Goal: Communication & Community: Answer question/provide support

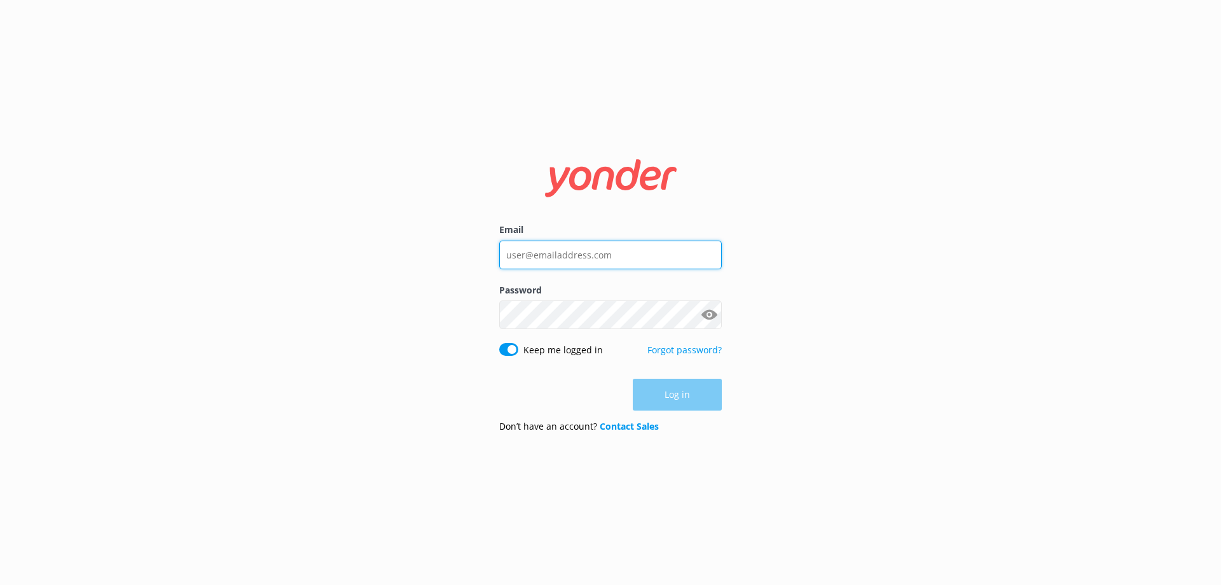
type input "[PERSON_NAME][EMAIL_ADDRESS][DOMAIN_NAME]"
click at [681, 397] on div "Log in" at bounding box center [610, 395] width 223 height 32
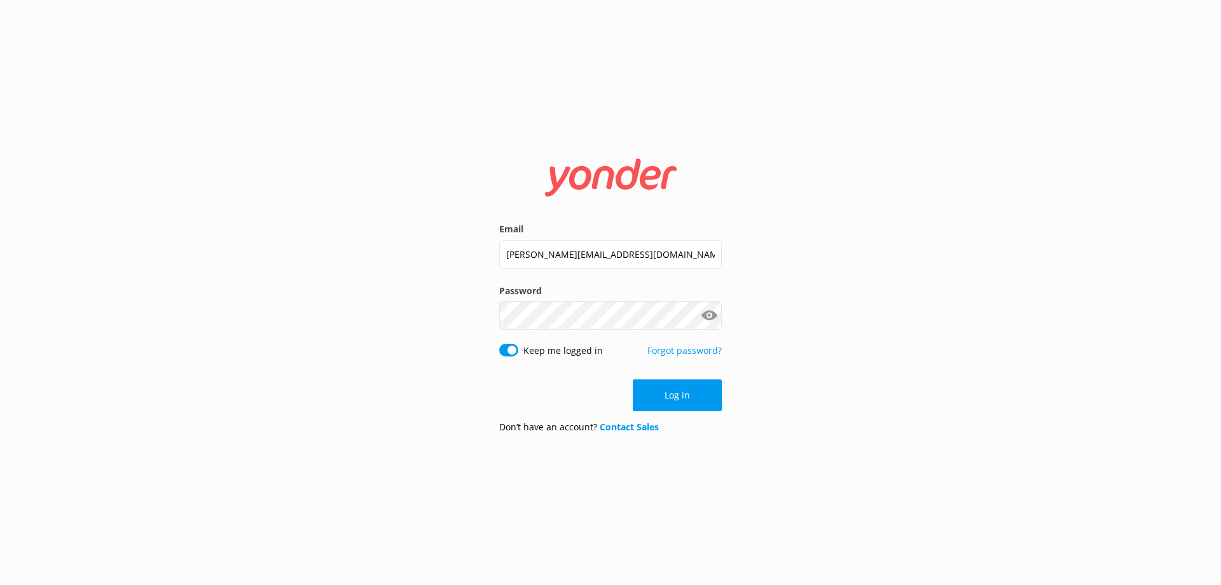
click at [681, 397] on button "Log in" at bounding box center [677, 395] width 89 height 32
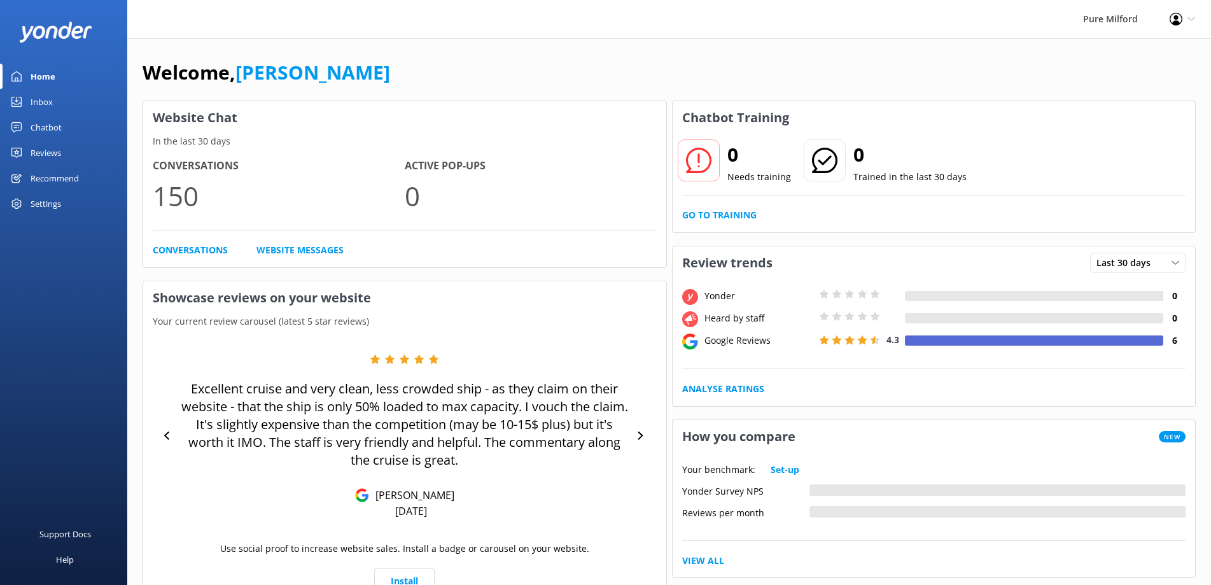
click at [64, 99] on link "Inbox" at bounding box center [63, 101] width 127 height 25
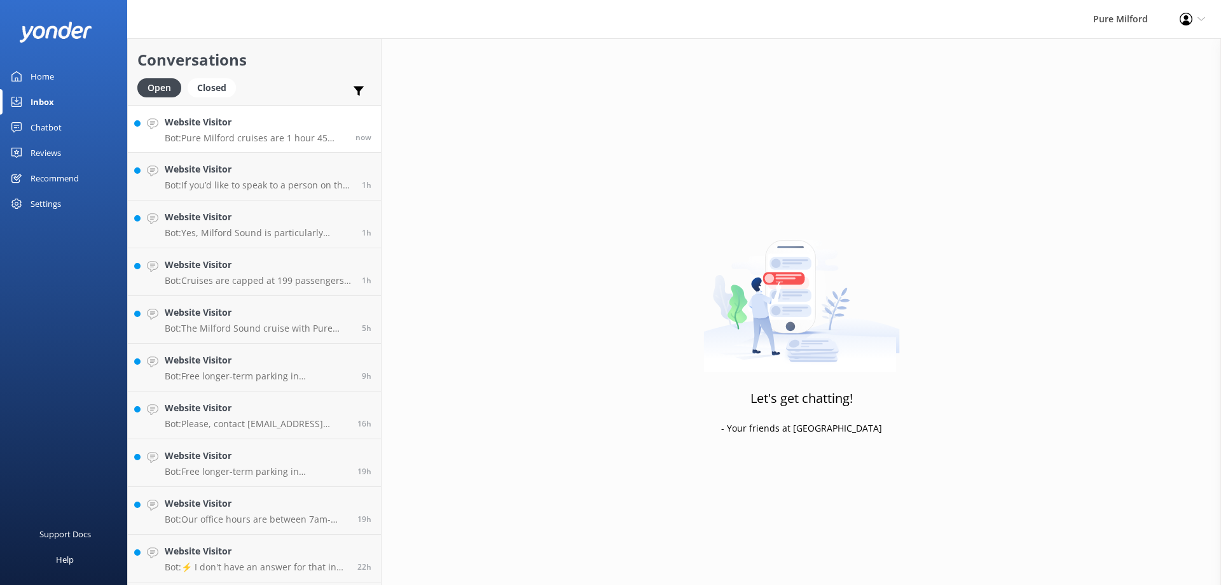
click at [281, 128] on h4 "Website Visitor" at bounding box center [255, 122] width 181 height 14
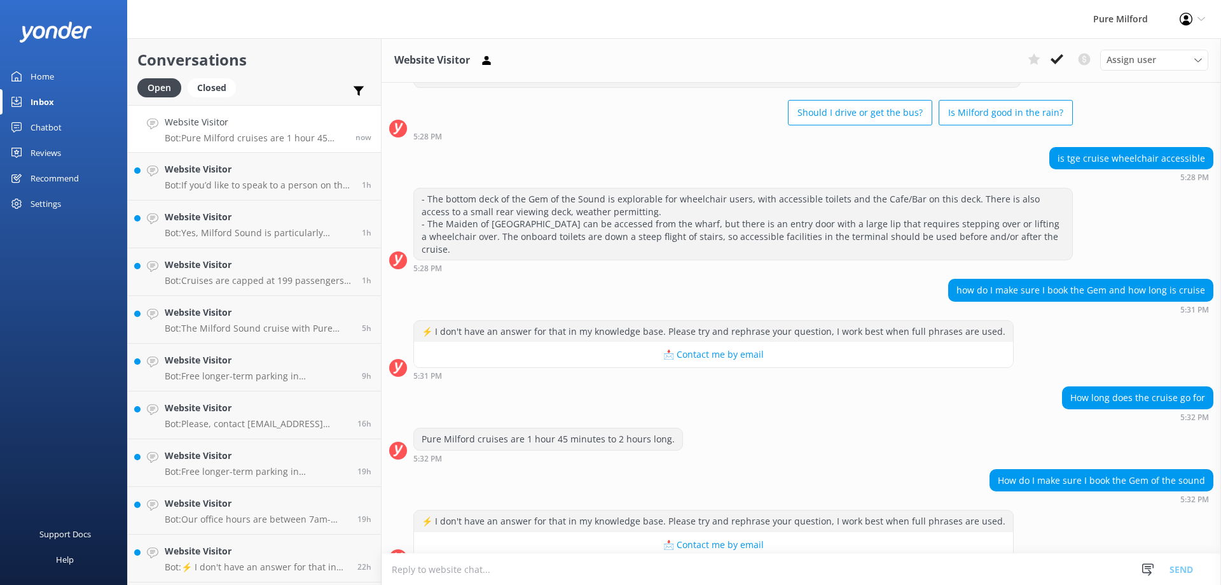
scroll to position [62, 0]
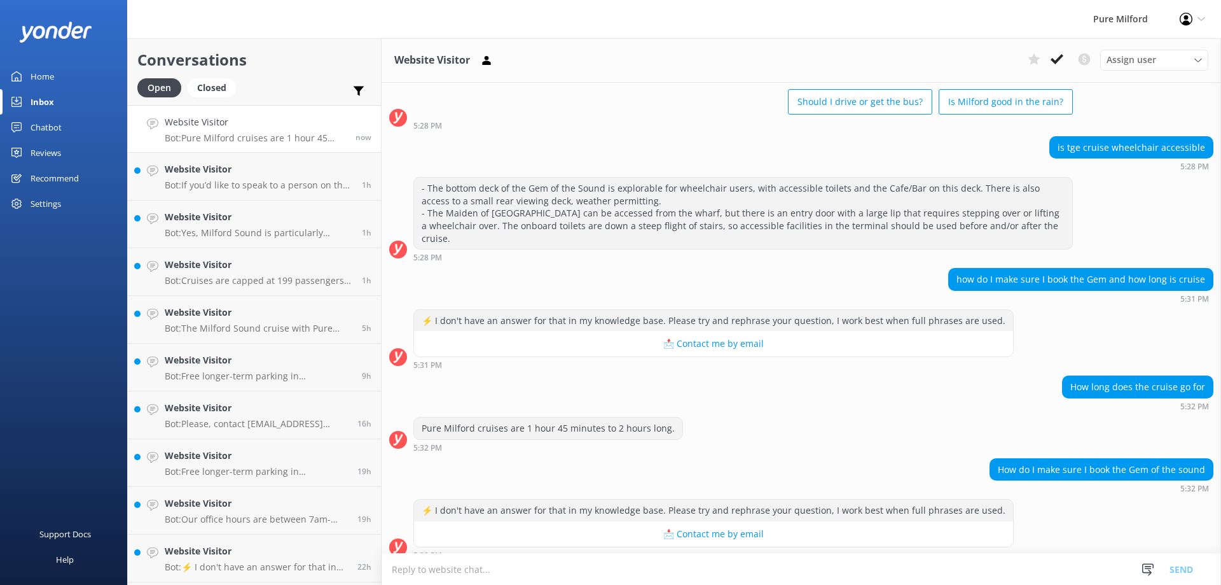
click at [695, 572] on textarea at bounding box center [802, 568] width 840 height 31
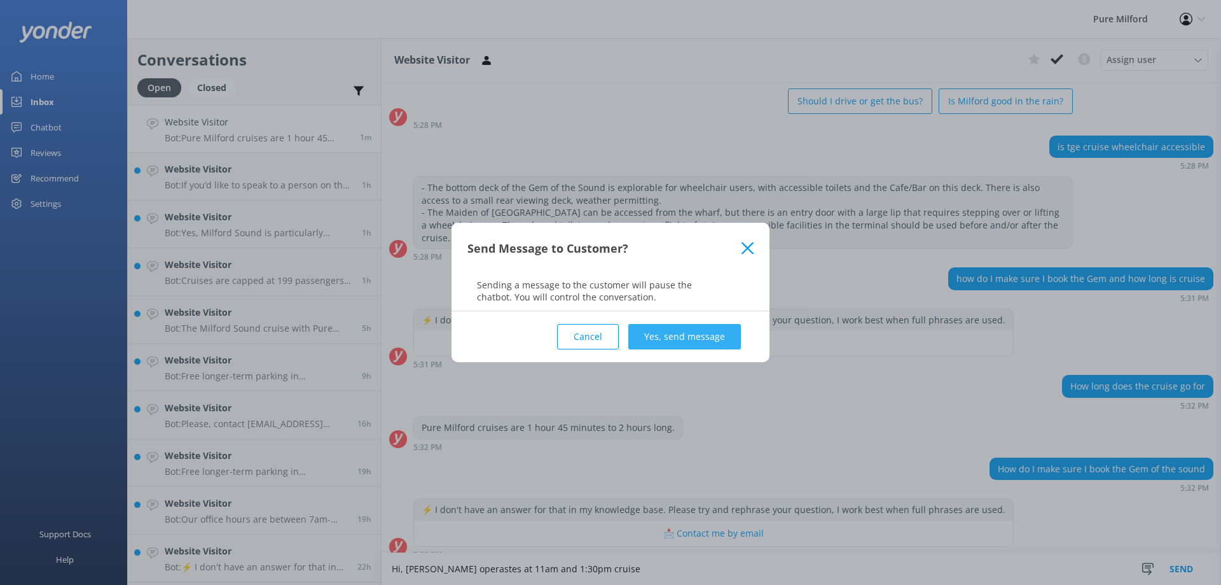
type textarea "Hi, [PERSON_NAME] operastes at 11am and 1:30pm cruise"
click at [698, 335] on button "Yes, send message" at bounding box center [685, 336] width 113 height 25
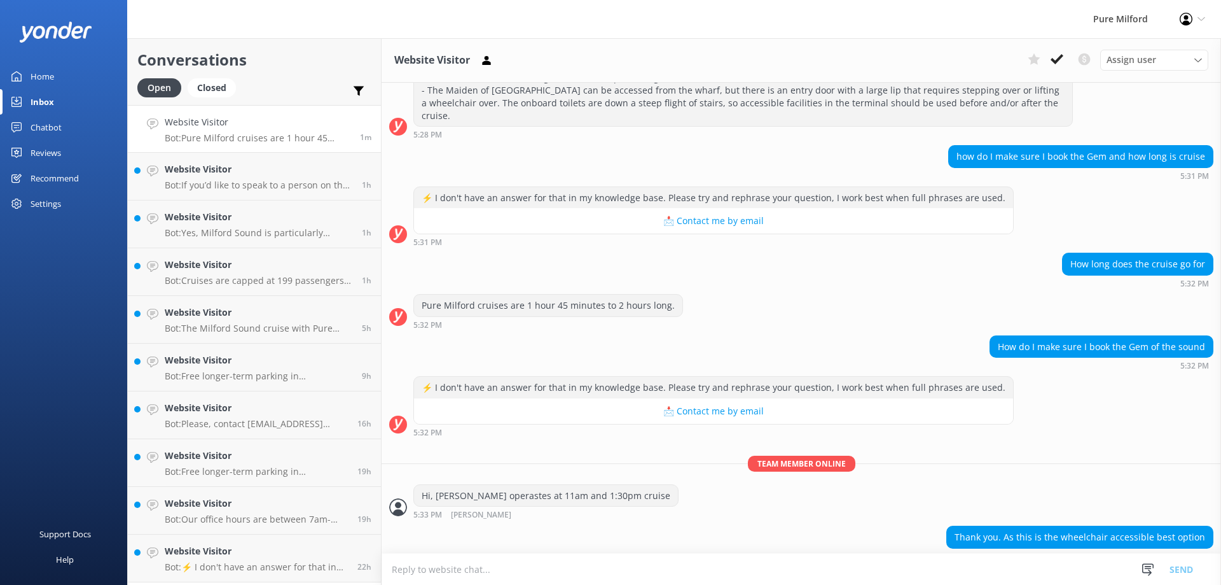
scroll to position [186, 0]
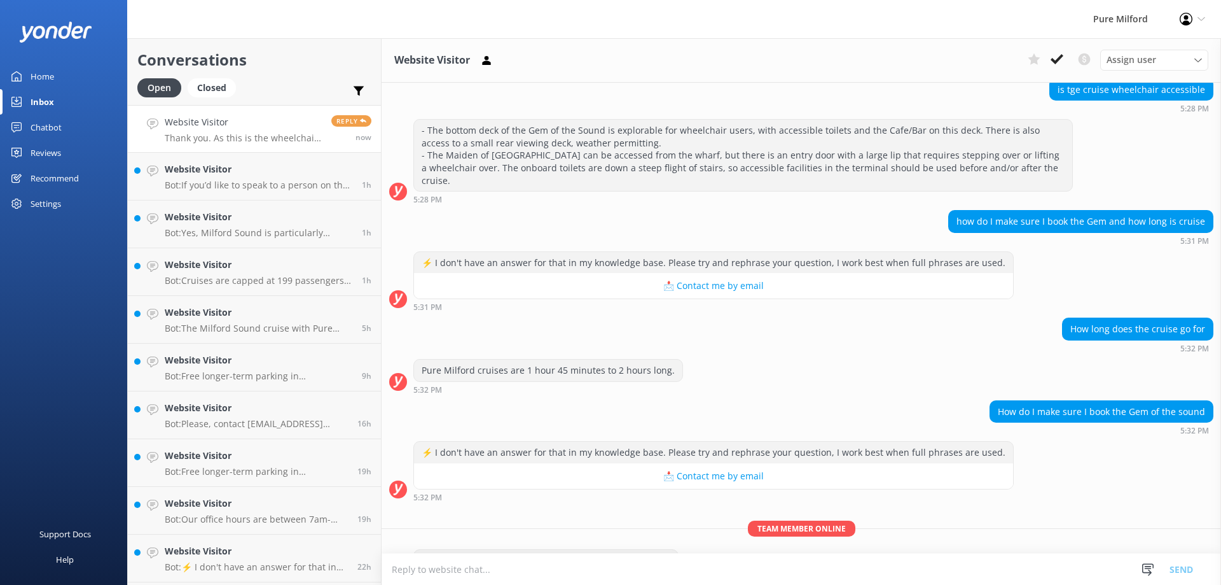
scroll to position [186, 0]
